Goal: Find contact information: Find contact information

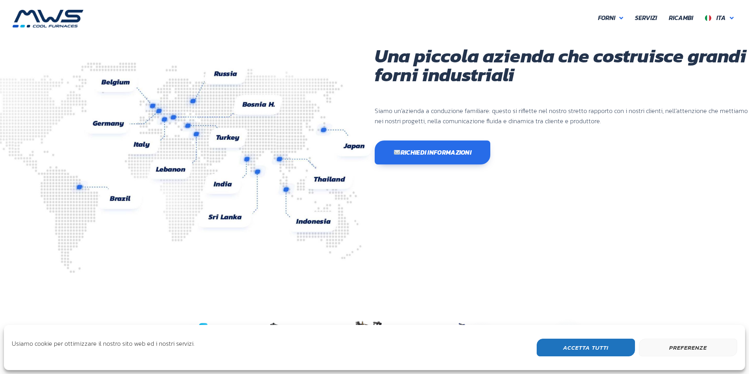
scroll to position [209, 472]
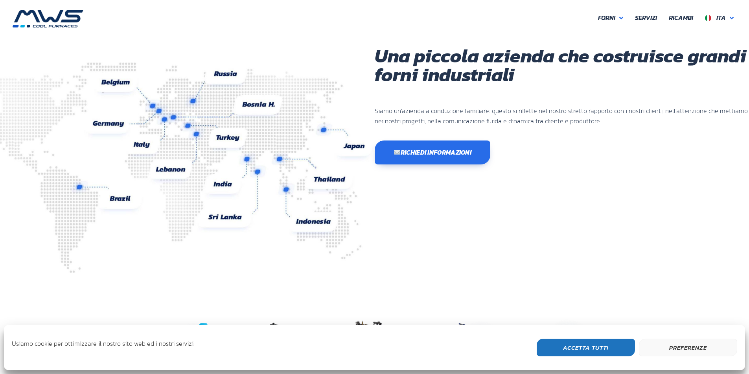
click at [576, 349] on button "Accetta Tutti" at bounding box center [585, 348] width 98 height 18
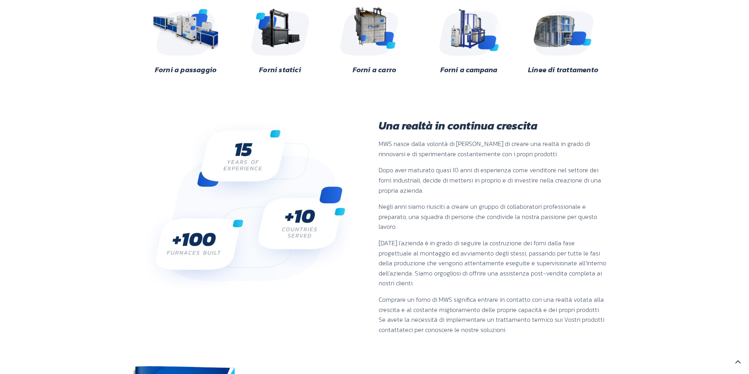
scroll to position [196, 0]
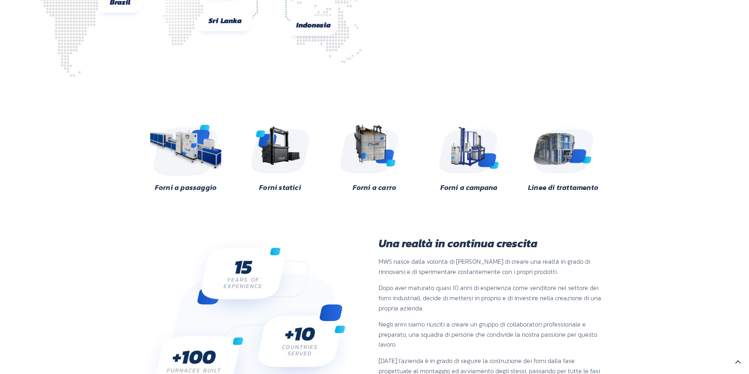
click at [189, 157] on img at bounding box center [186, 147] width 76 height 57
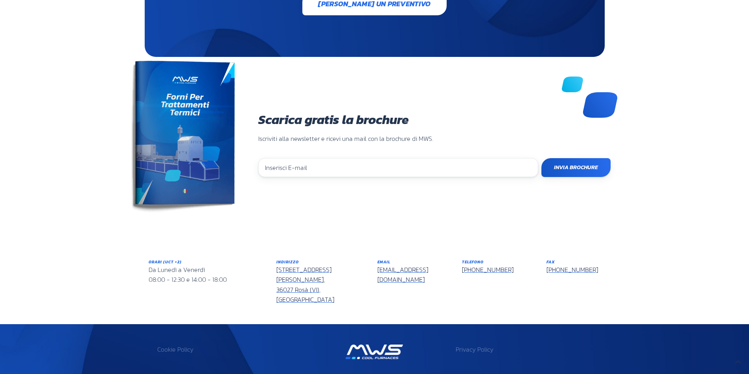
scroll to position [1895, 0]
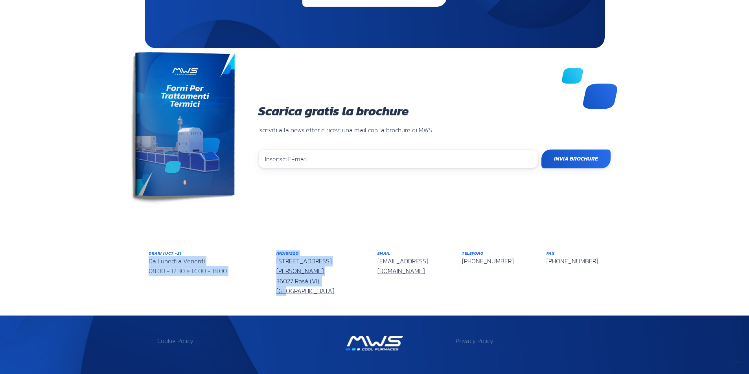
drag, startPoint x: 270, startPoint y: 251, endPoint x: 325, endPoint y: 268, distance: 56.9
click at [325, 268] on div "Orari (UCT +2) Da Lunedì a [DATE] 08:00 - 12:30 e 14:00 - 18:00 Indirizzo [STRE…" at bounding box center [375, 274] width 464 height 58
click at [326, 251] on h6 "Indirizzo" at bounding box center [320, 254] width 89 height 6
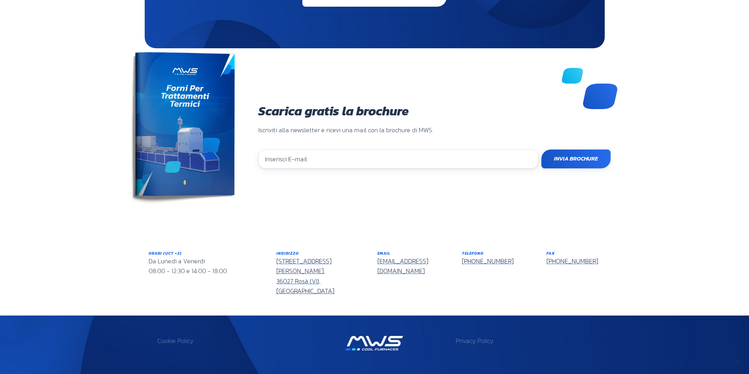
drag, startPoint x: 273, startPoint y: 251, endPoint x: 511, endPoint y: 255, distance: 237.8
click at [511, 255] on div "Orari (UCT +2) Da Lunedì a [DATE] 08:00 - 12:30 e 14:00 - 18:00 Indirizzo [STRE…" at bounding box center [375, 274] width 464 height 58
copy div "[STREET_ADDRESS][PERSON_NAME] Email [EMAIL_ADDRESS][DOMAIN_NAME] Telefono [PHON…"
click at [498, 241] on div "Orari (UCT +2) Da Lunedì a [DATE] 08:00 - 12:30 e 14:00 - 18:00 Indirizzo [STRE…" at bounding box center [375, 274] width 472 height 66
